Goal: Task Accomplishment & Management: Complete application form

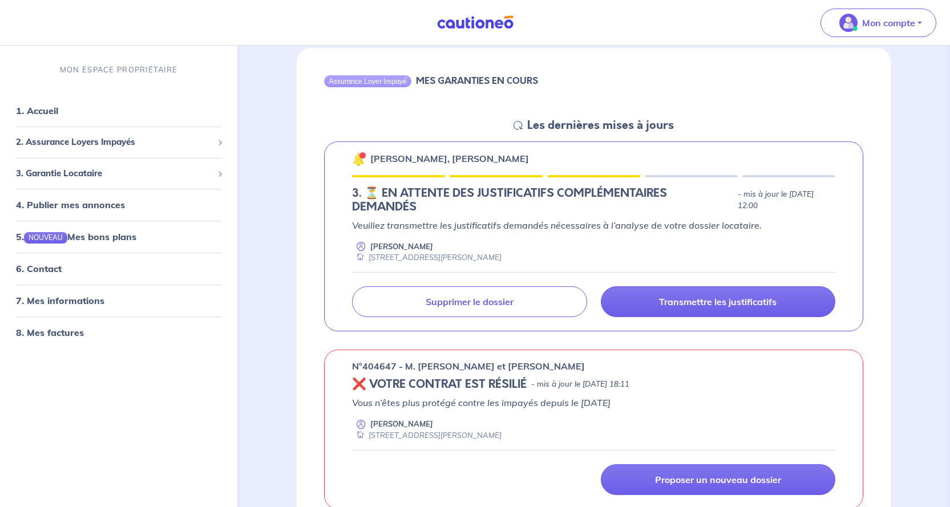
scroll to position [114, 0]
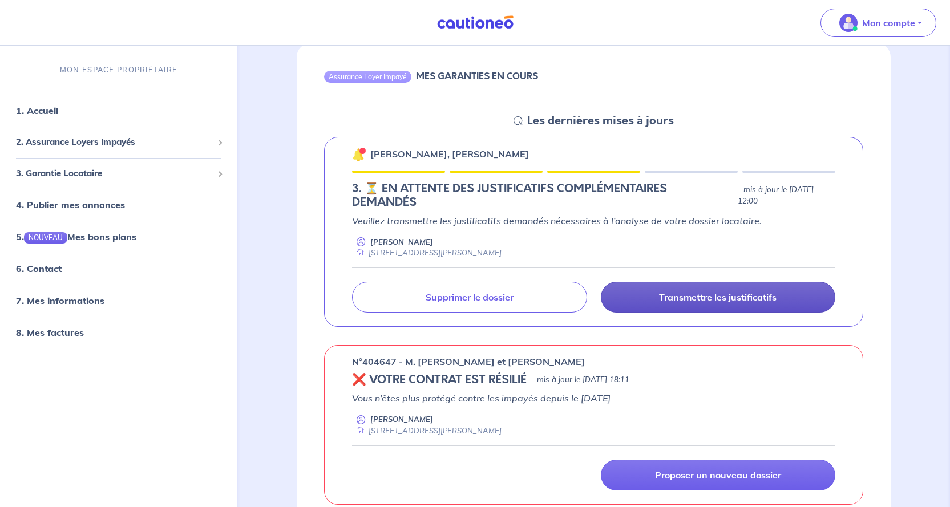
click at [691, 298] on p "Transmettre les justificatifs" at bounding box center [717, 296] width 117 height 11
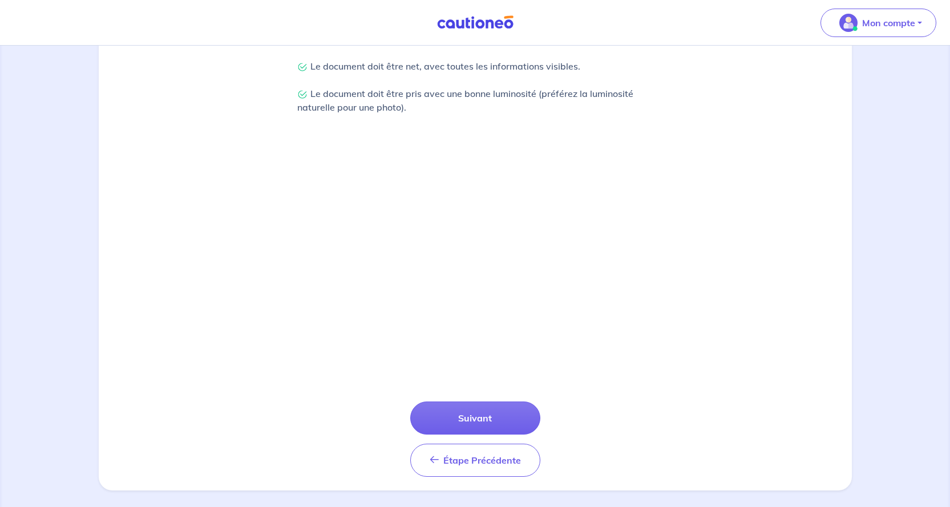
scroll to position [310, 0]
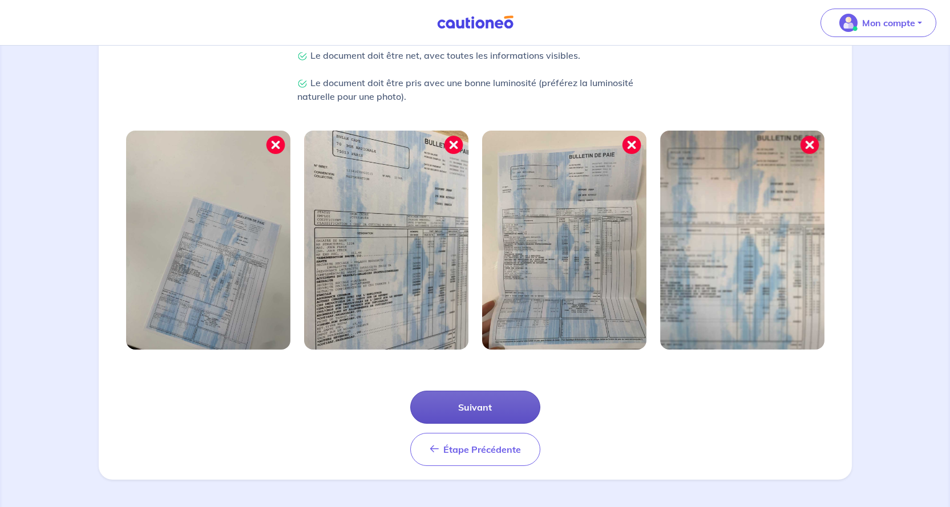
click at [483, 405] on button "Suivant" at bounding box center [475, 407] width 130 height 33
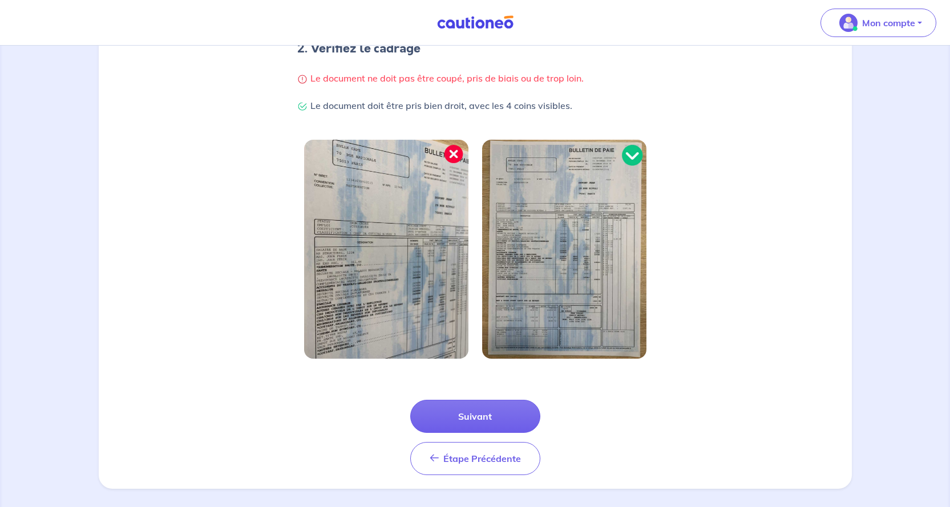
scroll to position [255, 0]
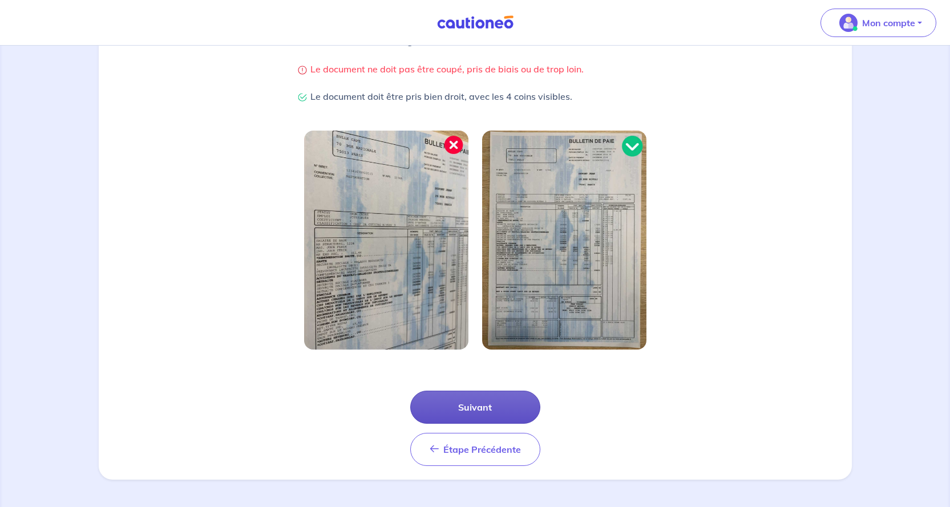
click at [464, 409] on button "Suivant" at bounding box center [475, 407] width 130 height 33
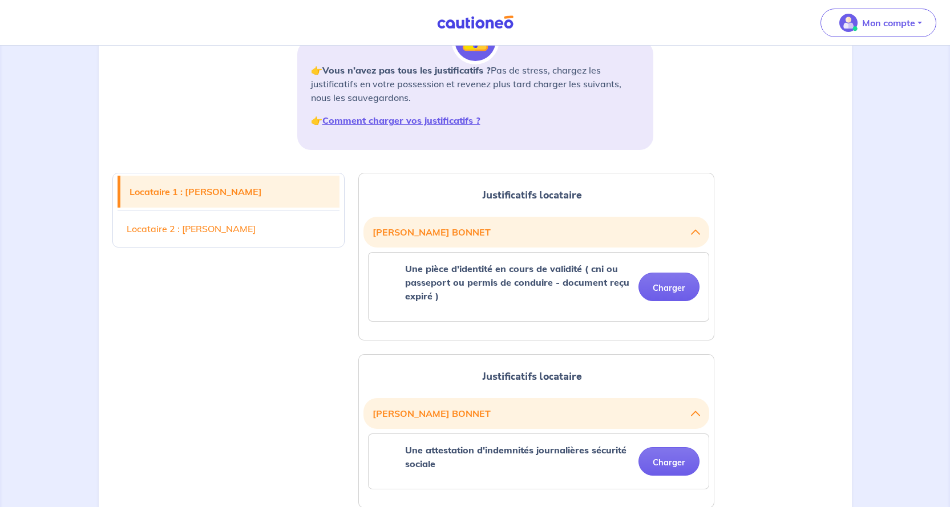
scroll to position [171, 0]
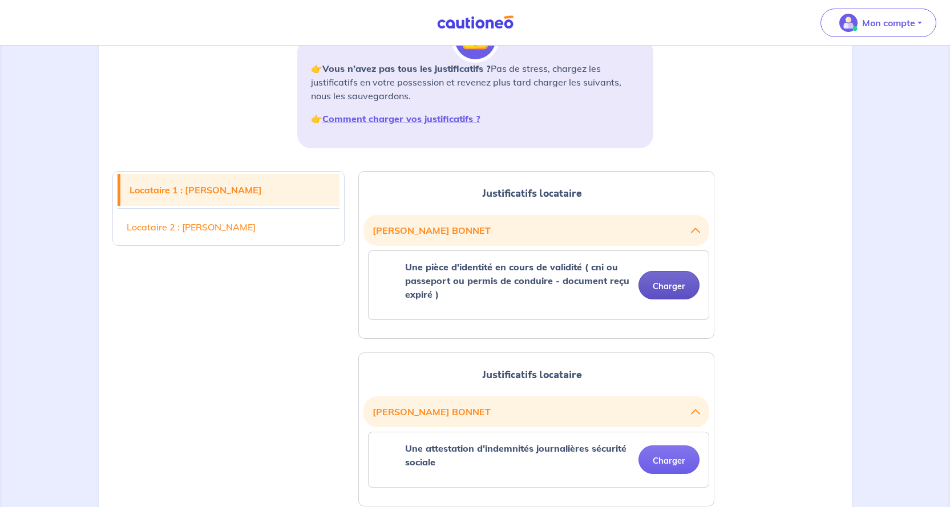
click at [662, 286] on button "Charger" at bounding box center [668, 285] width 61 height 29
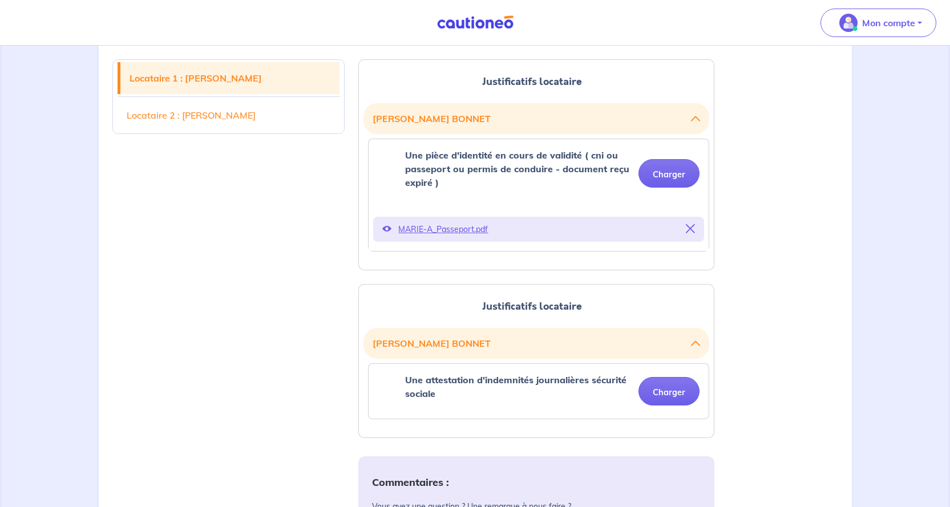
scroll to position [285, 0]
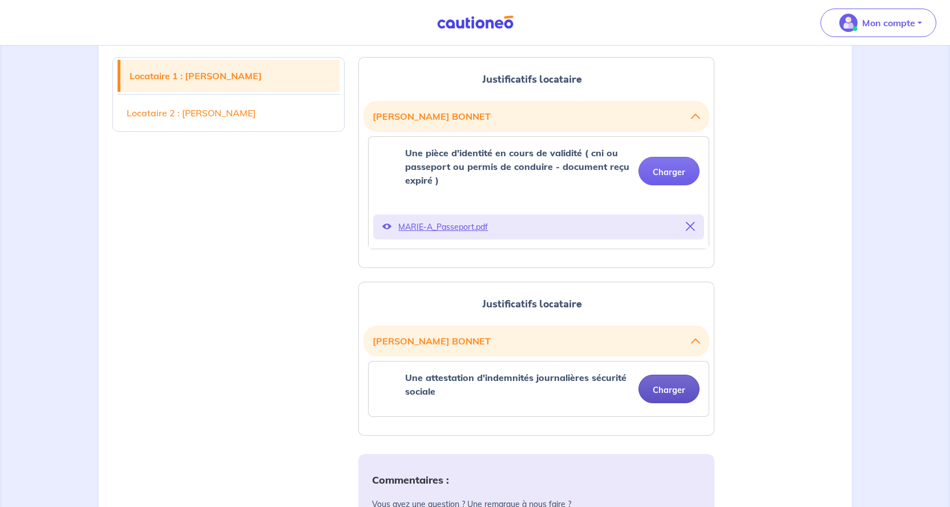
click at [665, 389] on button "Charger" at bounding box center [668, 389] width 61 height 29
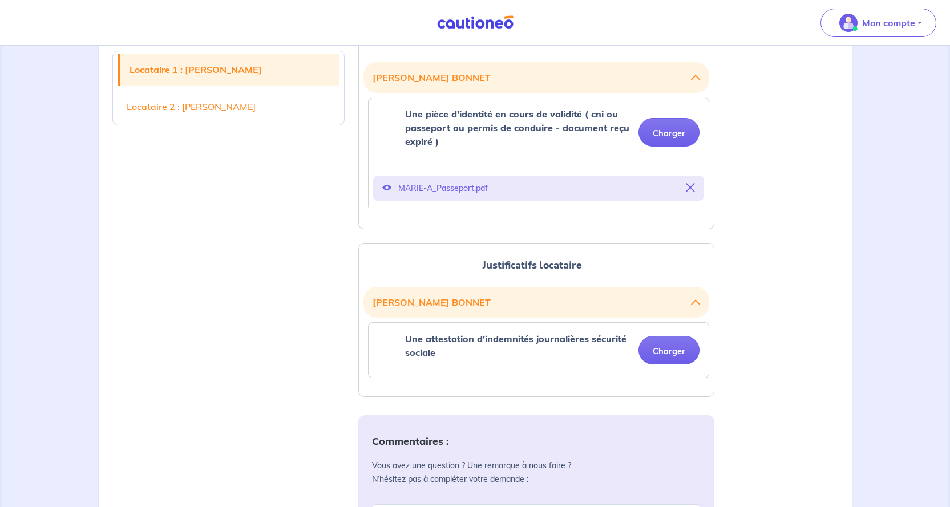
scroll to position [342, 0]
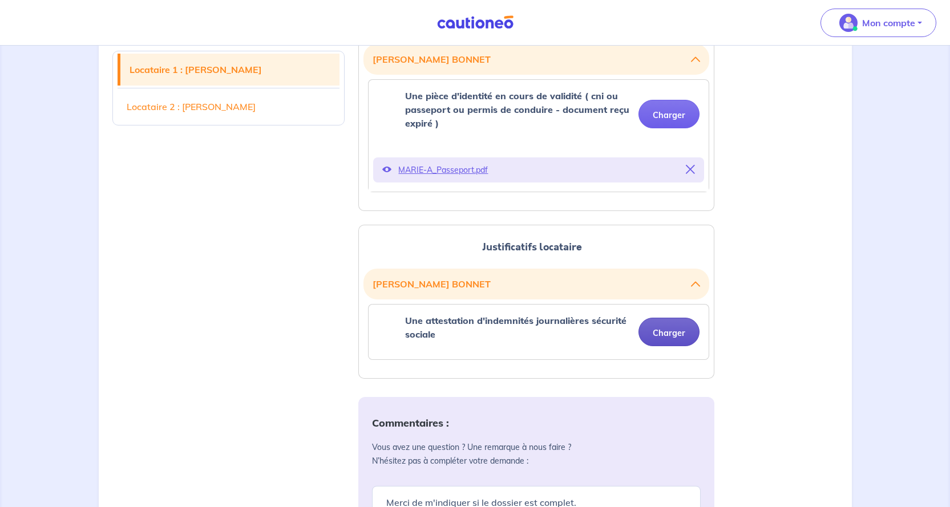
click at [668, 333] on button "Charger" at bounding box center [668, 332] width 61 height 29
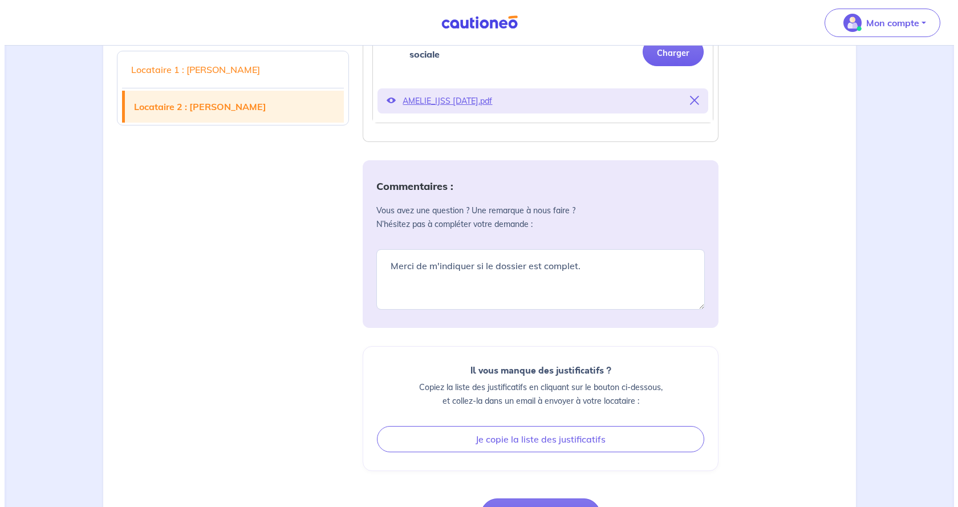
scroll to position [716, 0]
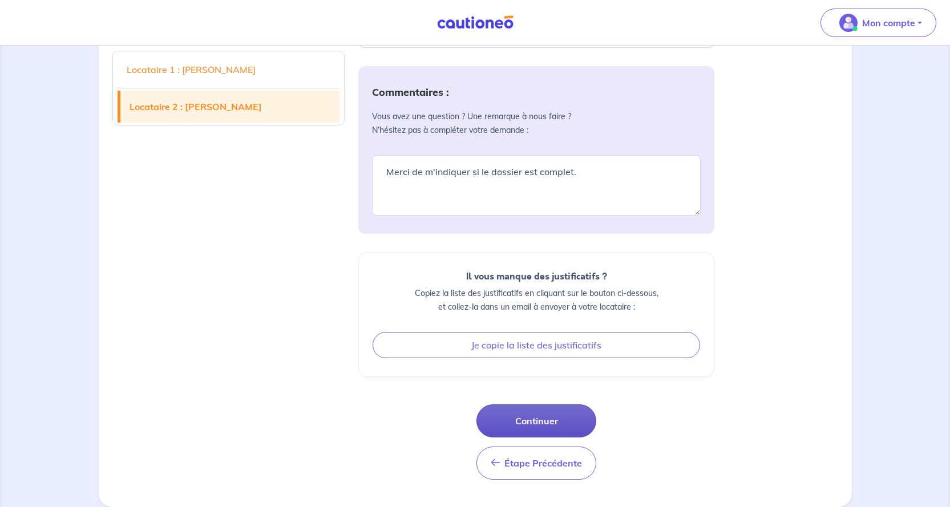
click at [534, 419] on button "Continuer" at bounding box center [536, 420] width 120 height 33
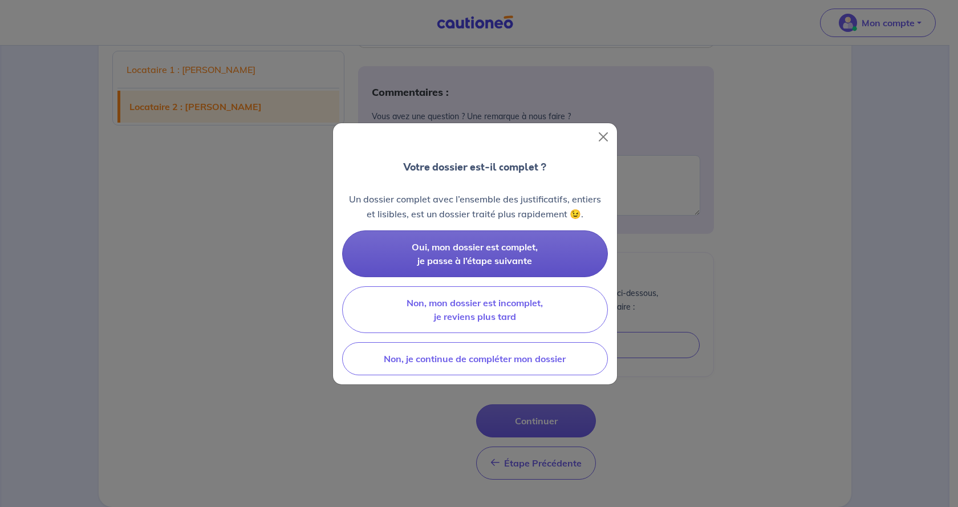
click at [486, 252] on span "Oui, mon dossier est complet, je passe à l’étape suivante" at bounding box center [475, 253] width 126 height 25
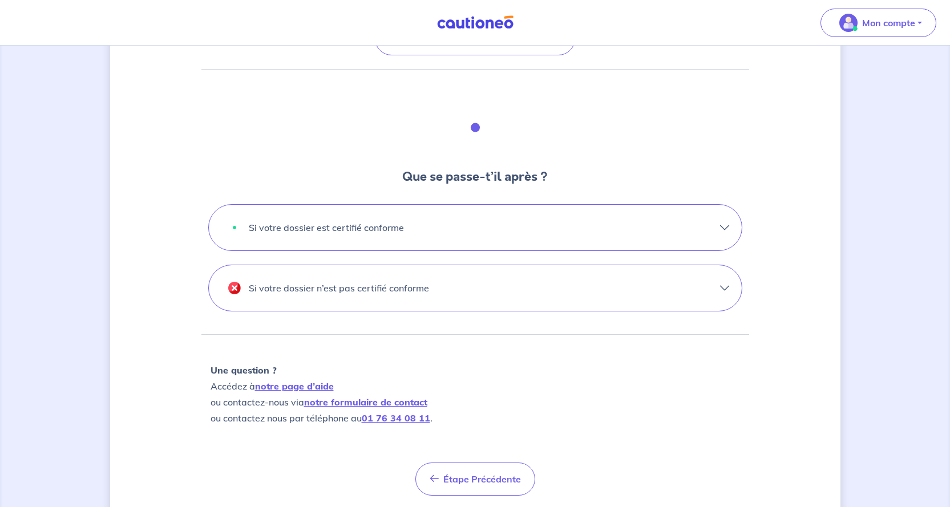
scroll to position [304, 0]
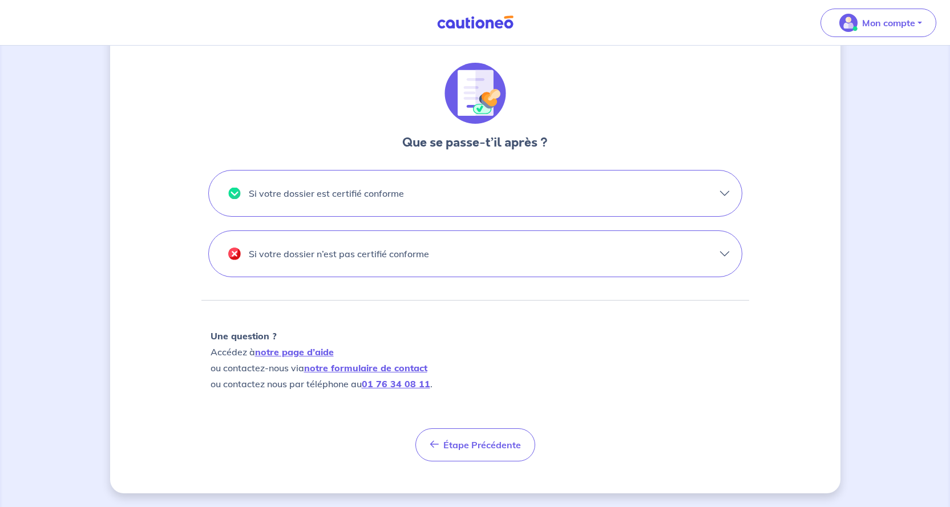
click at [723, 192] on button "Si votre dossier est certifié conforme" at bounding box center [475, 194] width 533 height 46
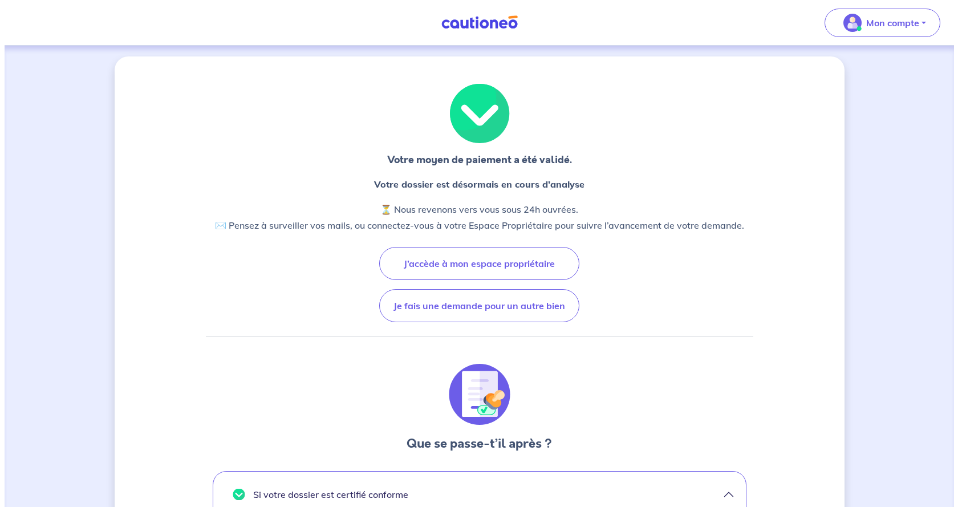
scroll to position [0, 0]
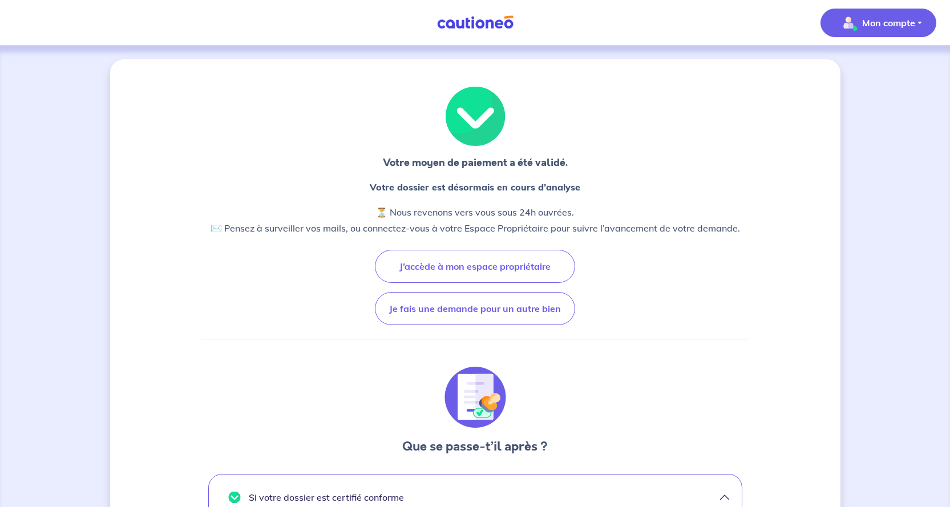
click at [882, 22] on p "Mon compte" at bounding box center [888, 23] width 53 height 14
click at [862, 99] on link "Me déconnecter" at bounding box center [867, 98] width 92 height 18
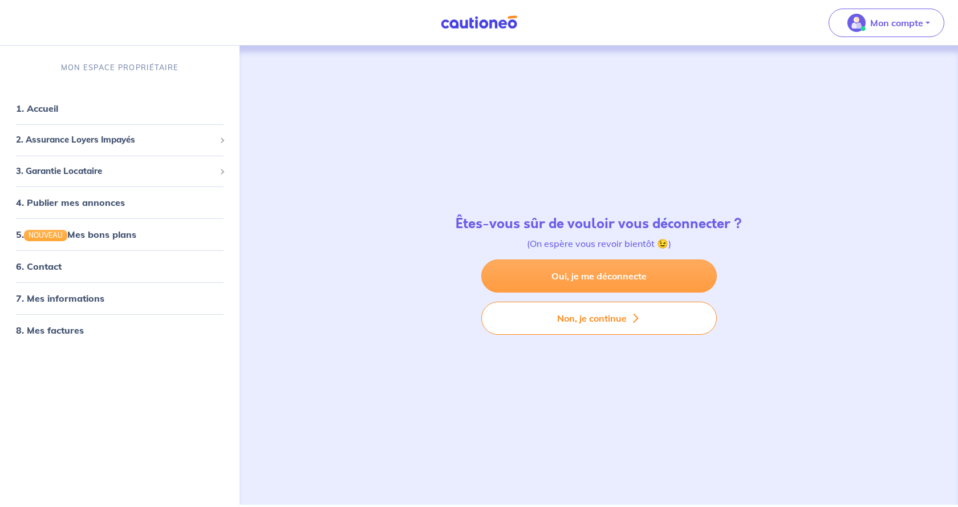
click at [573, 278] on link "Oui, je me déconnecte" at bounding box center [599, 275] width 236 height 33
